Goal: Navigation & Orientation: Find specific page/section

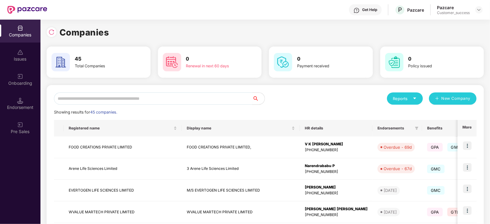
click at [77, 99] on input "text" at bounding box center [153, 99] width 198 height 12
click at [469, 146] on img at bounding box center [467, 146] width 9 height 9
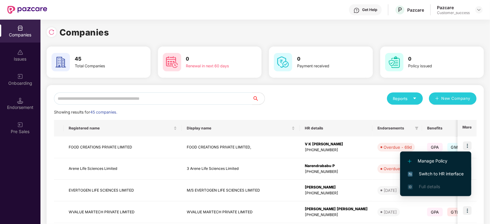
click at [452, 173] on span "Switch to HR interface" at bounding box center [436, 174] width 56 height 7
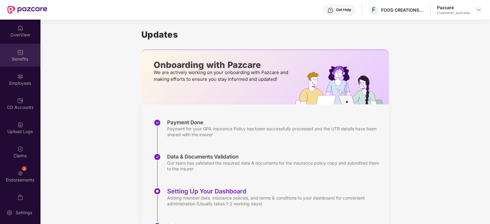
click at [16, 58] on div "Benefits" at bounding box center [20, 59] width 40 height 6
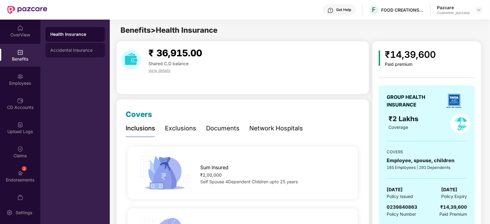
click at [57, 49] on div "Accidental Insurance" at bounding box center [75, 50] width 50 height 5
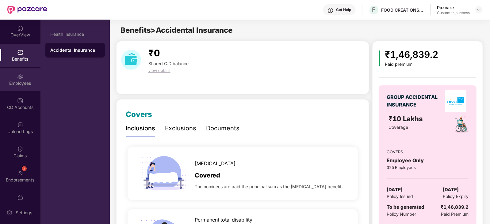
click at [19, 82] on div "Employees" at bounding box center [20, 83] width 40 height 6
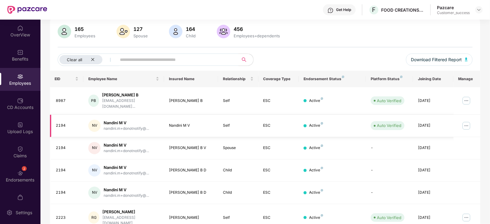
scroll to position [44, 0]
click at [26, 181] on div "Endorsements" at bounding box center [20, 180] width 40 height 6
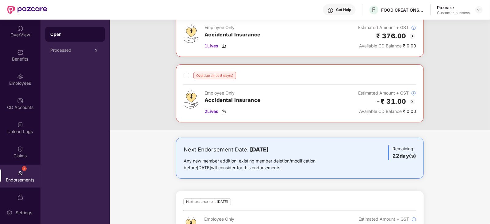
scroll to position [86, 0]
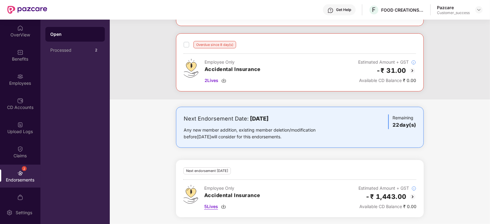
click at [224, 205] on img at bounding box center [223, 206] width 5 height 5
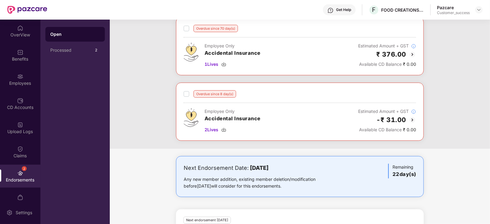
scroll to position [36, 0]
click at [224, 131] on img at bounding box center [223, 130] width 5 height 5
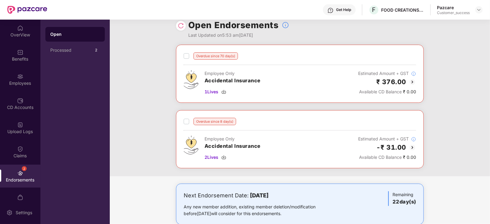
scroll to position [4, 0]
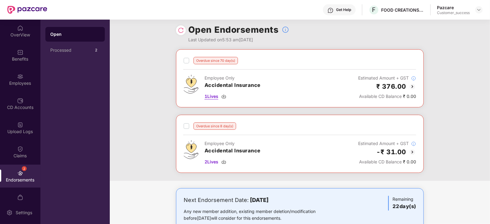
click at [224, 96] on img at bounding box center [223, 96] width 5 height 5
